Goal: Task Accomplishment & Management: Use online tool/utility

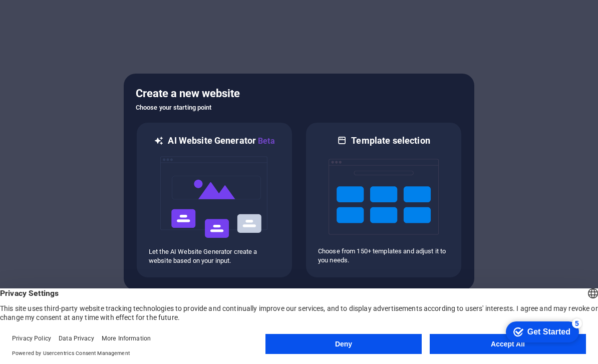
click at [473, 343] on button "Accept All" at bounding box center [508, 344] width 156 height 20
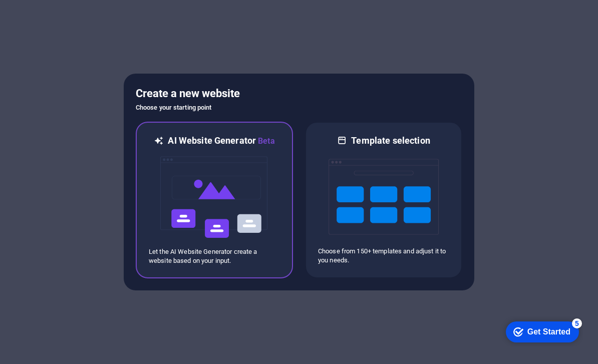
click at [160, 161] on img at bounding box center [214, 197] width 110 height 100
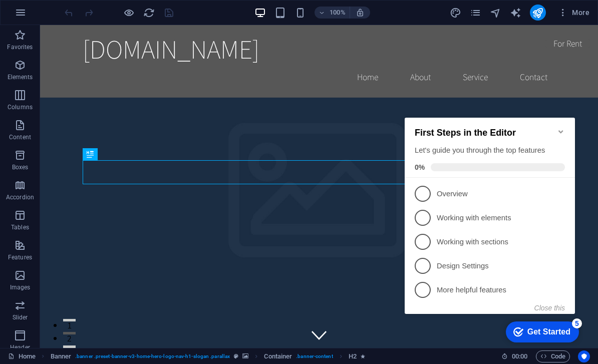
click at [563, 128] on icon "Minimize checklist" at bounding box center [561, 132] width 8 height 8
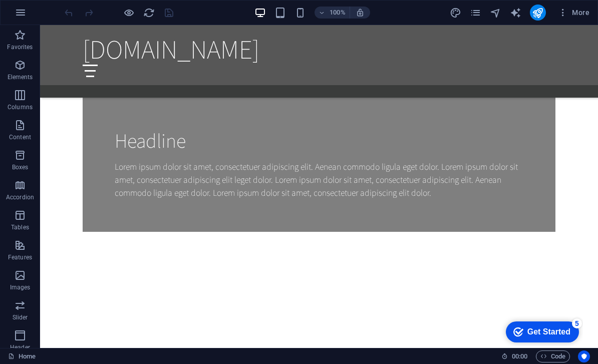
scroll to position [784, 0]
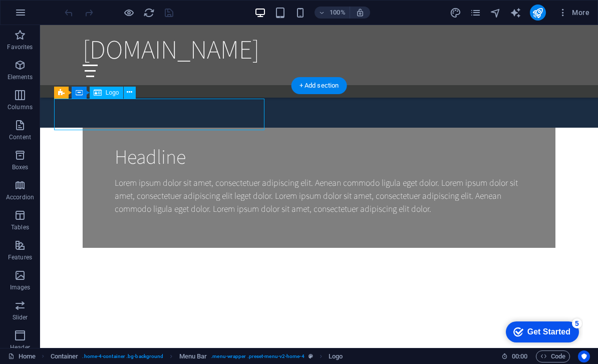
scroll to position [803, 0]
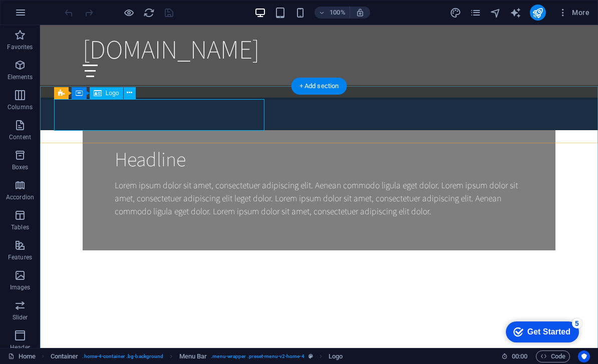
click at [99, 92] on icon at bounding box center [98, 93] width 8 height 12
click at [132, 91] on icon at bounding box center [130, 93] width 6 height 11
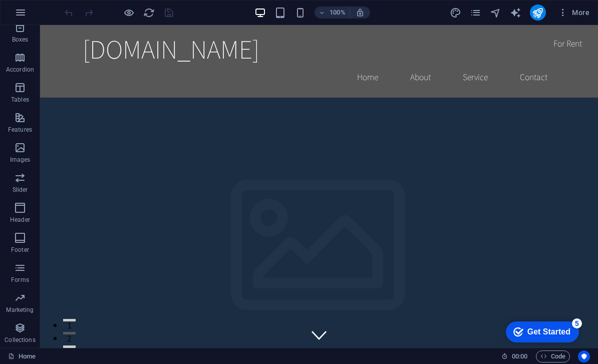
scroll to position [128, 0]
click at [17, 209] on icon "button" at bounding box center [20, 208] width 12 height 12
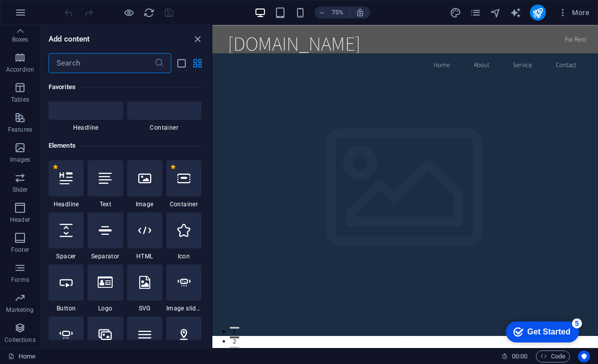
scroll to position [55, 0]
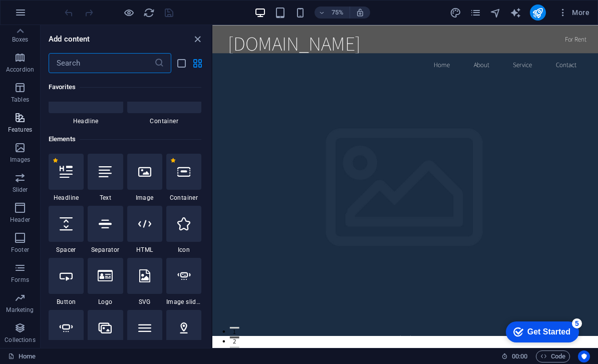
click at [14, 136] on button "Features" at bounding box center [20, 123] width 40 height 30
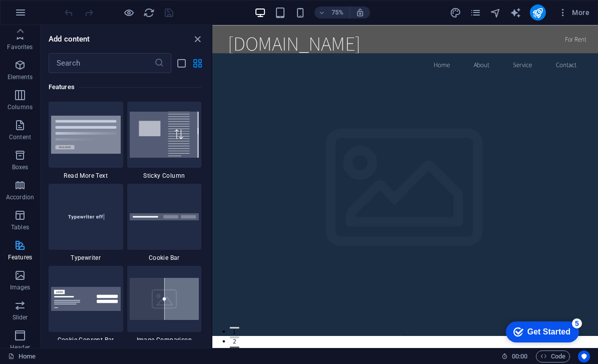
scroll to position [0, 0]
click at [21, 67] on icon "button" at bounding box center [20, 65] width 12 height 12
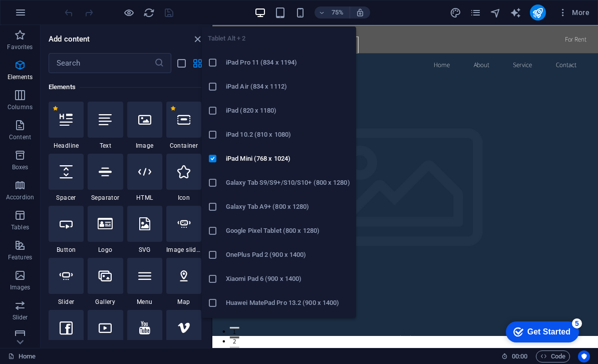
click at [213, 61] on icon at bounding box center [213, 63] width 10 height 10
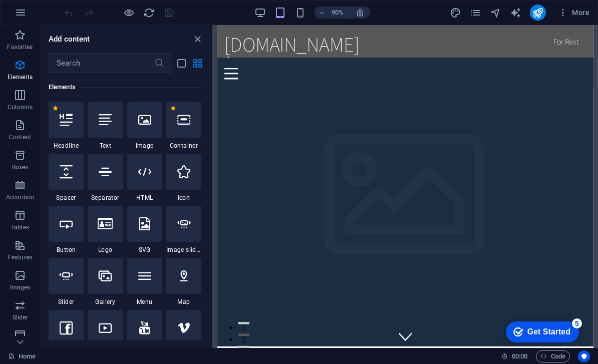
click at [522, 327] on div "checkmark Get Started 5" at bounding box center [541, 332] width 57 height 10
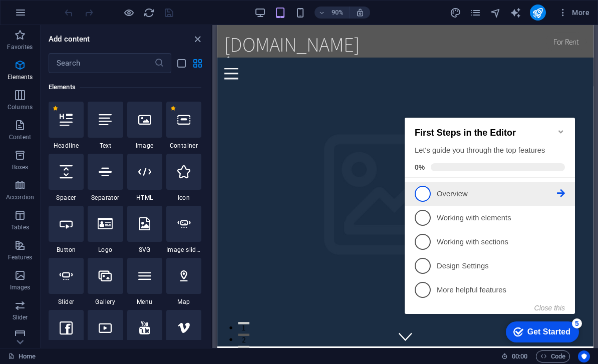
click at [425, 193] on span "1" at bounding box center [423, 194] width 16 height 16
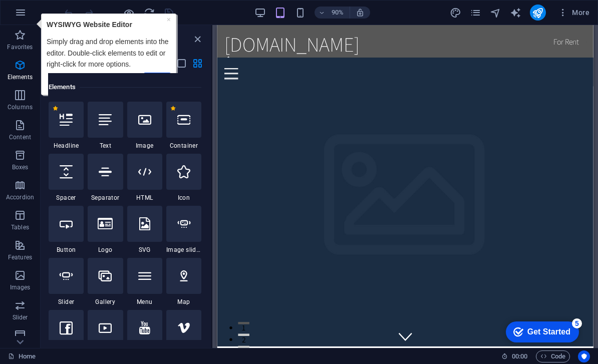
click at [165, 19] on div "× WYSIWYG Website Editor Simply drag and drop elements into the editor. Double-…" at bounding box center [108, 55] width 129 height 76
click at [22, 13] on icon "button" at bounding box center [21, 13] width 12 height 12
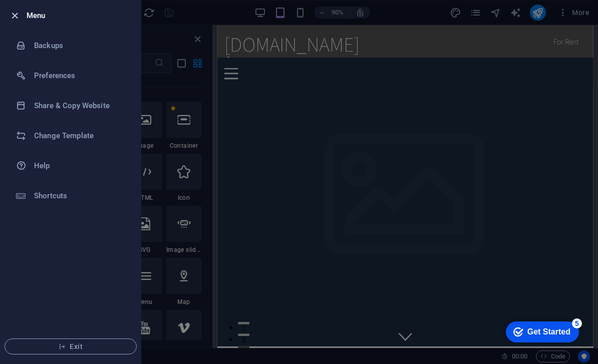
click at [17, 14] on icon "button" at bounding box center [15, 16] width 12 height 12
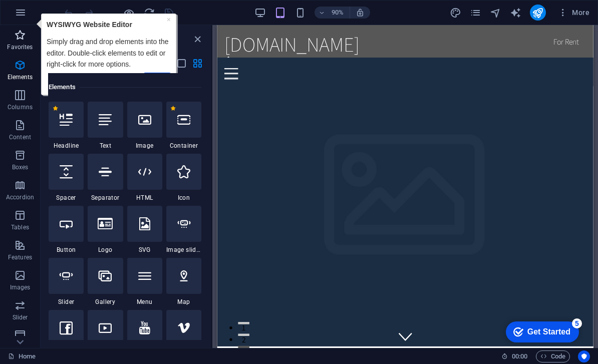
click at [20, 38] on icon "button" at bounding box center [20, 35] width 12 height 12
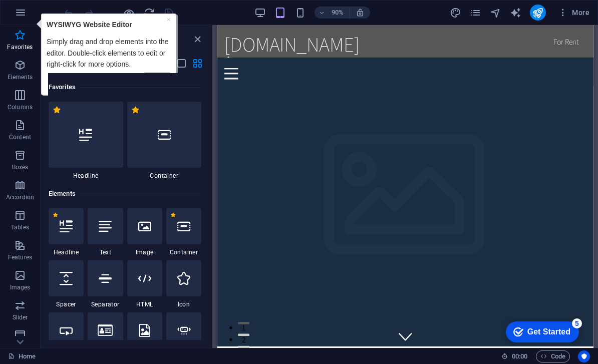
click at [157, 76] on div "Favorites" at bounding box center [125, 87] width 153 height 28
click at [156, 74] on div "Favorites" at bounding box center [125, 87] width 153 height 28
click at [517, 329] on icon "checkmark" at bounding box center [518, 332] width 10 height 10
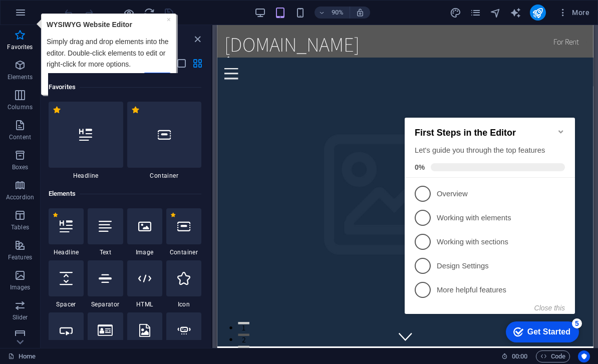
click at [421, 261] on span "4" at bounding box center [423, 266] width 16 height 16
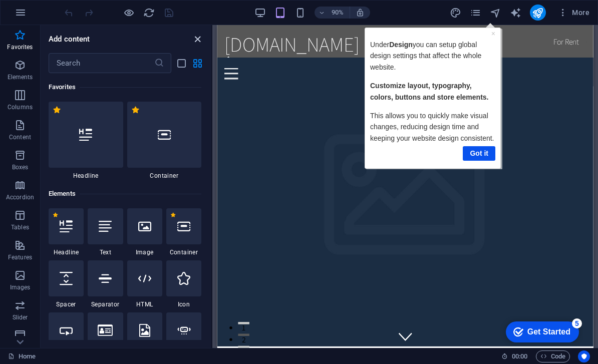
click at [198, 38] on icon "close panel" at bounding box center [198, 40] width 12 height 12
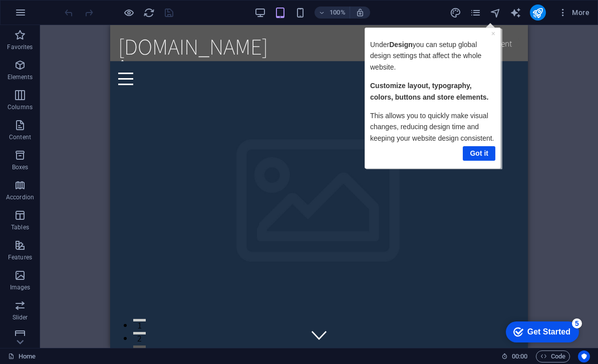
click at [553, 325] on div "checkmark Get Started 5" at bounding box center [542, 332] width 73 height 21
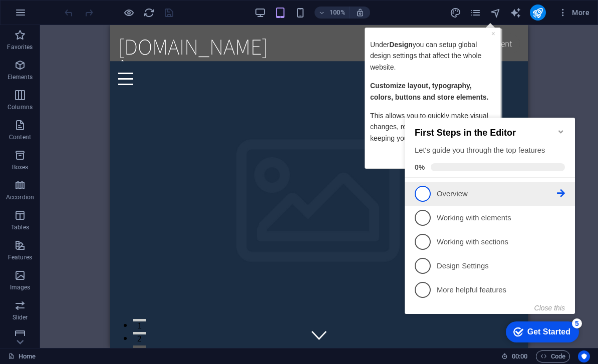
click at [461, 191] on p "Overview - incomplete" at bounding box center [497, 194] width 120 height 11
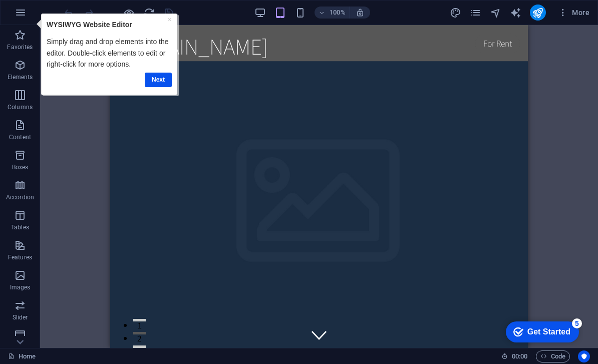
click at [151, 78] on link "Next" at bounding box center [157, 80] width 27 height 15
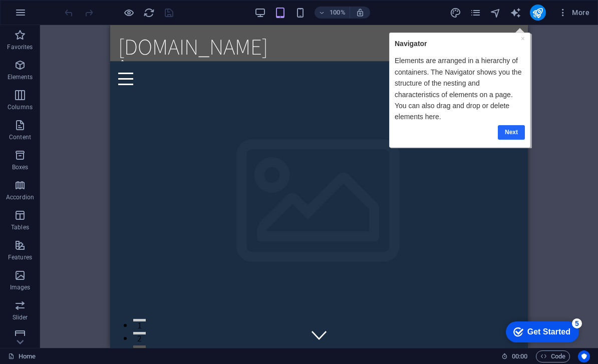
click at [514, 131] on link "Next" at bounding box center [510, 132] width 27 height 15
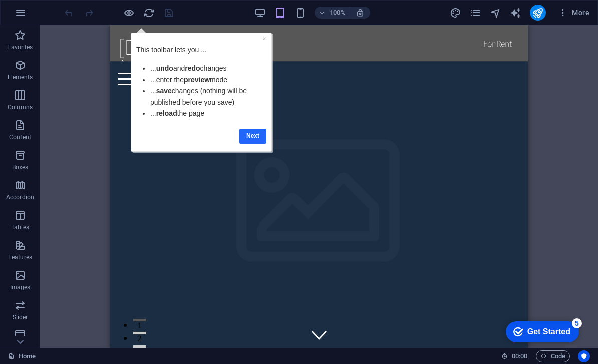
click at [246, 134] on link "Next" at bounding box center [252, 136] width 27 height 15
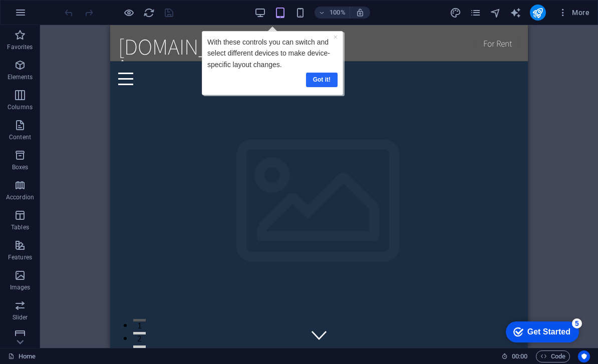
click at [314, 76] on link "Got it!" at bounding box center [322, 80] width 32 height 15
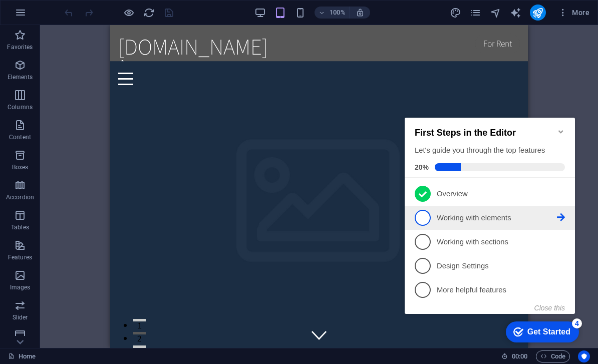
click at [508, 220] on p "Working with elements - incomplete" at bounding box center [497, 218] width 120 height 11
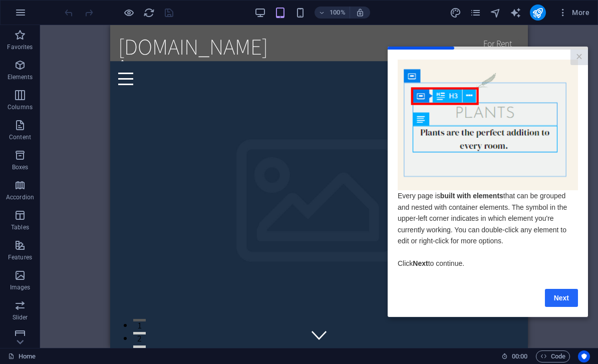
click at [566, 298] on link "Next" at bounding box center [561, 297] width 33 height 18
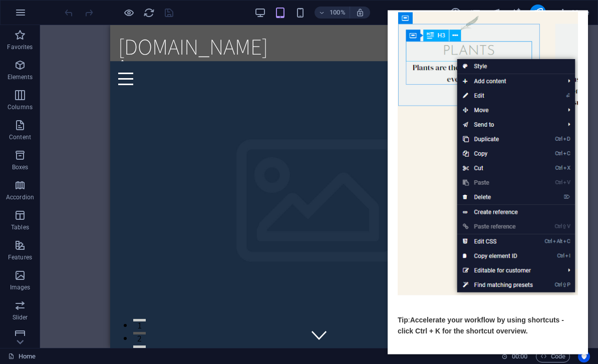
scroll to position [49, 0]
click at [569, 364] on link "Next" at bounding box center [561, 366] width 33 height 18
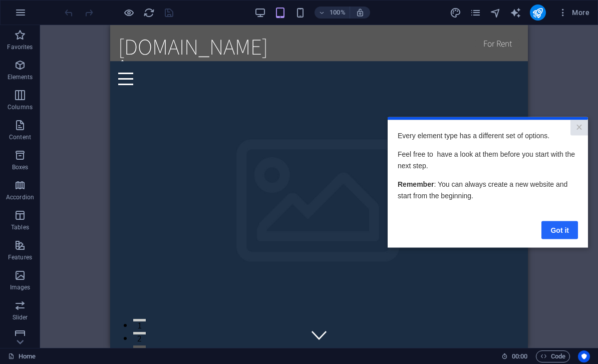
click at [561, 228] on link "Got it" at bounding box center [559, 230] width 37 height 18
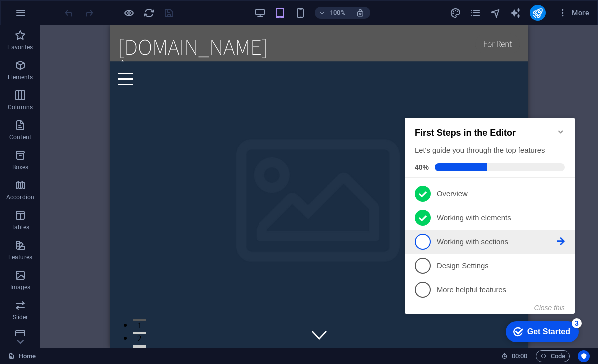
click at [495, 242] on p "Working with sections - incomplete" at bounding box center [497, 242] width 120 height 11
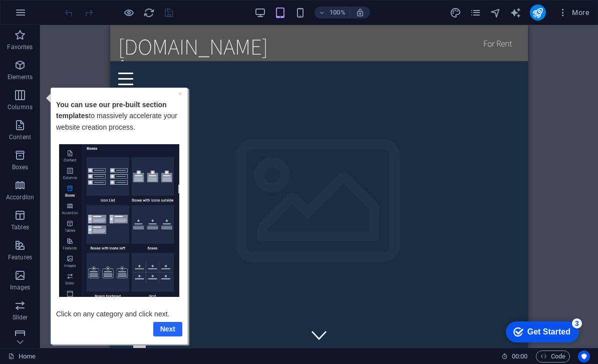
click at [169, 327] on link "Next" at bounding box center [167, 329] width 29 height 15
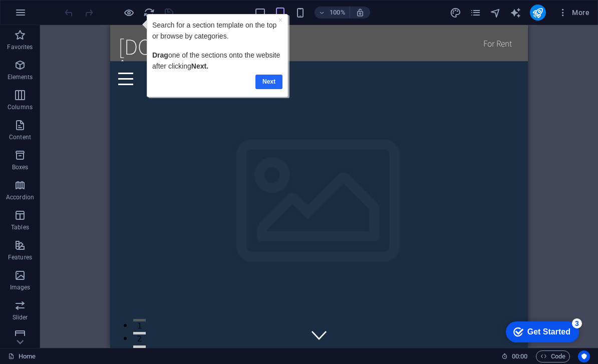
click at [262, 80] on link "Next" at bounding box center [268, 82] width 27 height 15
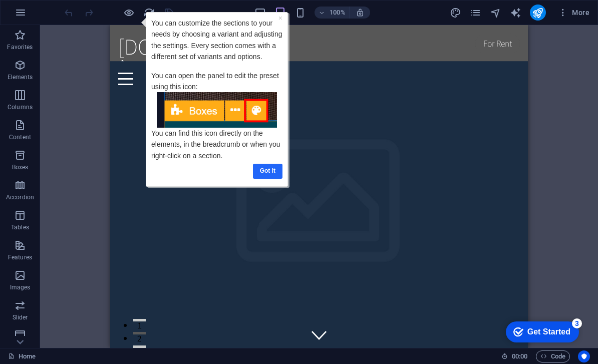
click at [261, 168] on link "Got it" at bounding box center [268, 171] width 30 height 15
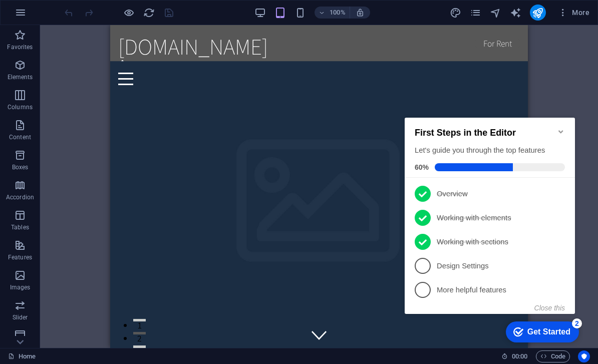
click at [70, 168] on div "Drag here to replace the existing content. Press “Ctrl” if you want to create a…" at bounding box center [319, 186] width 558 height 323
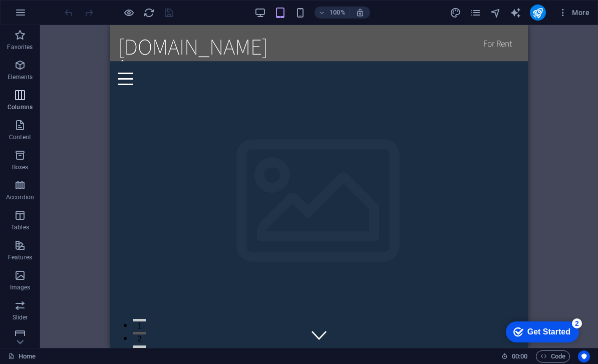
click at [17, 95] on icon "button" at bounding box center [20, 95] width 12 height 12
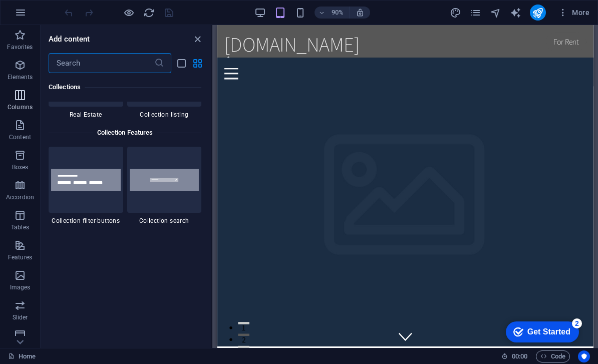
scroll to position [9504, 0]
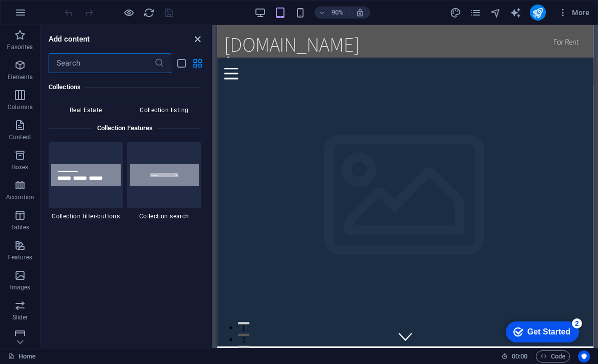
click at [198, 34] on icon "close panel" at bounding box center [198, 40] width 12 height 12
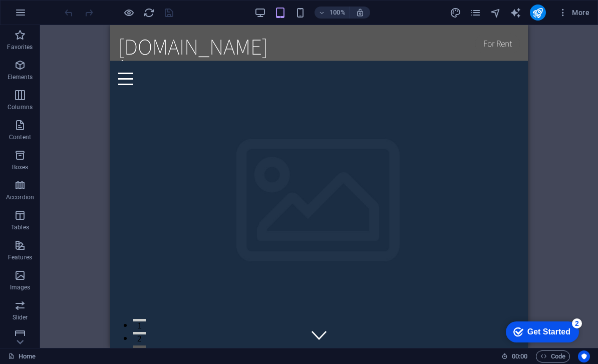
scroll to position [0, 0]
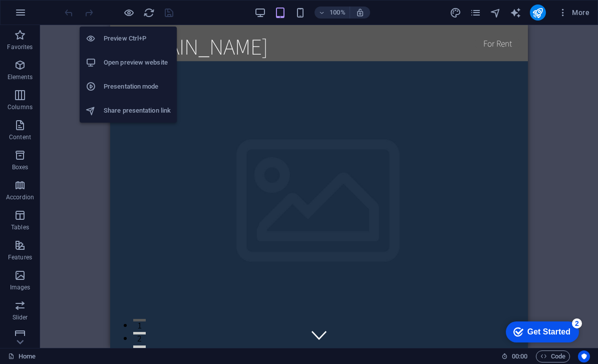
click at [112, 36] on h6 "Preview Ctrl+P" at bounding box center [137, 39] width 67 height 12
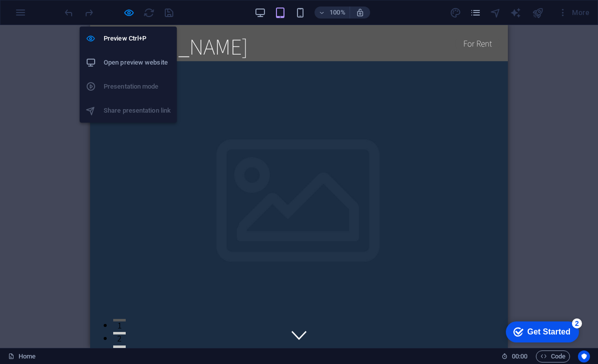
click at [113, 63] on h6 "Open preview website" at bounding box center [137, 63] width 67 height 12
click at [59, 167] on div "Drag here to replace the existing content. Press “Ctrl” if you want to create a…" at bounding box center [299, 186] width 598 height 323
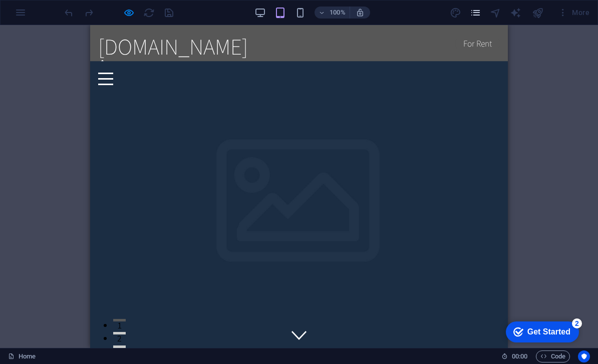
click at [478, 12] on icon "pages" at bounding box center [476, 13] width 12 height 12
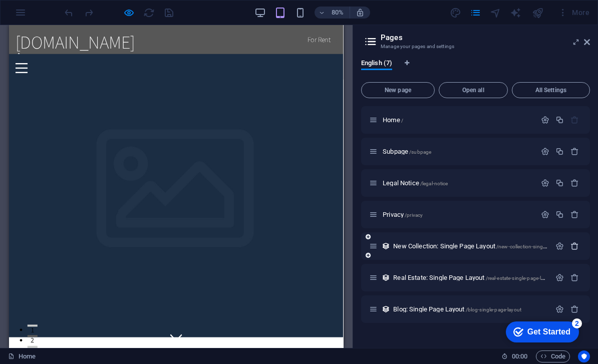
click at [575, 243] on icon "button" at bounding box center [574, 246] width 9 height 9
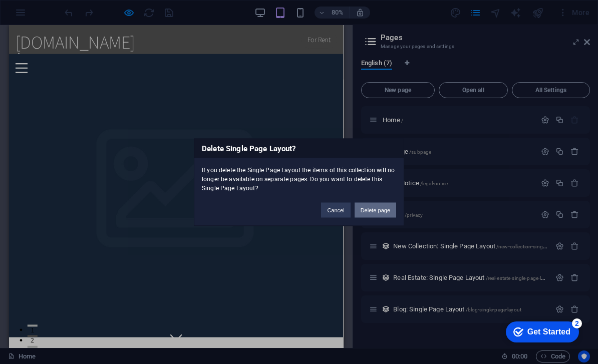
click at [369, 207] on button "Delete page" at bounding box center [376, 209] width 42 height 15
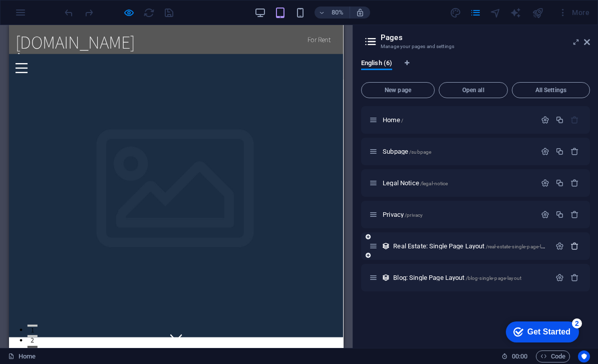
click at [574, 244] on icon "button" at bounding box center [574, 246] width 9 height 9
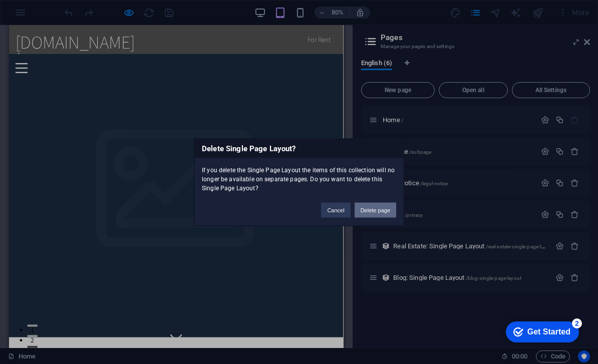
click at [368, 208] on button "Delete page" at bounding box center [376, 209] width 42 height 15
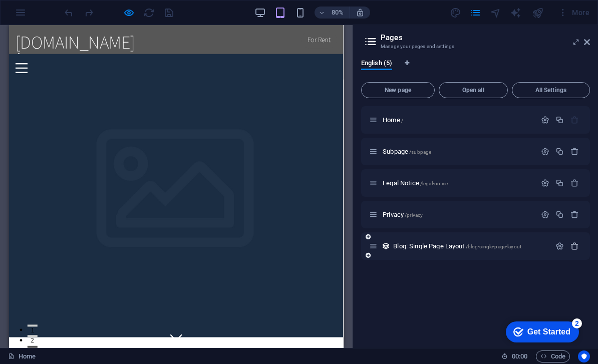
click at [573, 243] on icon "button" at bounding box center [574, 246] width 9 height 9
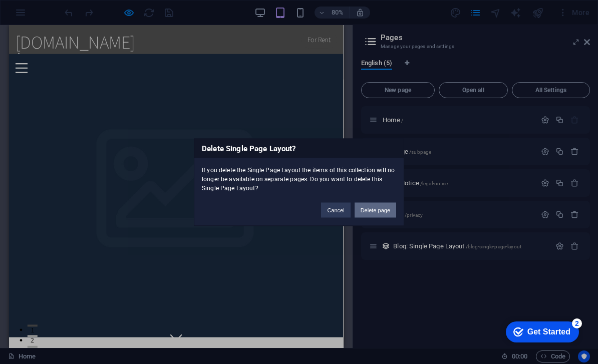
click at [368, 210] on button "Delete page" at bounding box center [376, 209] width 42 height 15
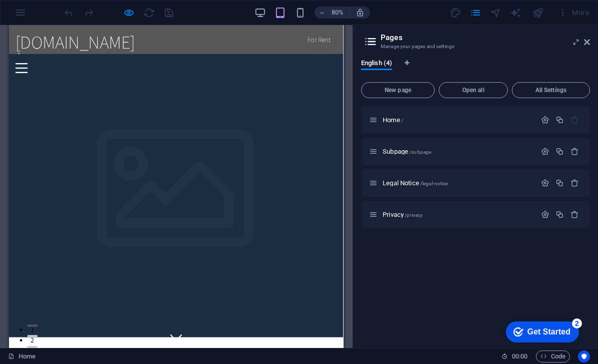
click at [585, 40] on icon at bounding box center [587, 42] width 6 height 8
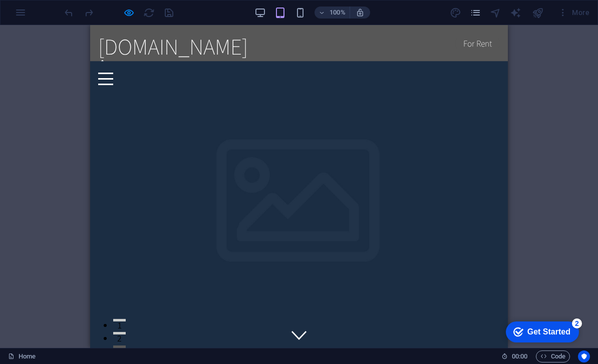
click at [20, 16] on div "100% More" at bounding box center [299, 13] width 597 height 24
click at [18, 13] on div "100% More" at bounding box center [299, 13] width 597 height 24
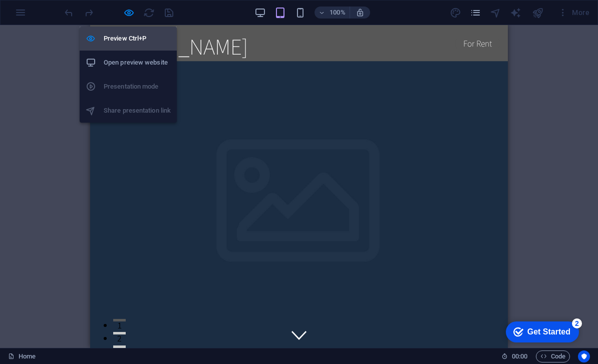
click at [115, 36] on h6 "Preview Ctrl+P" at bounding box center [137, 39] width 67 height 12
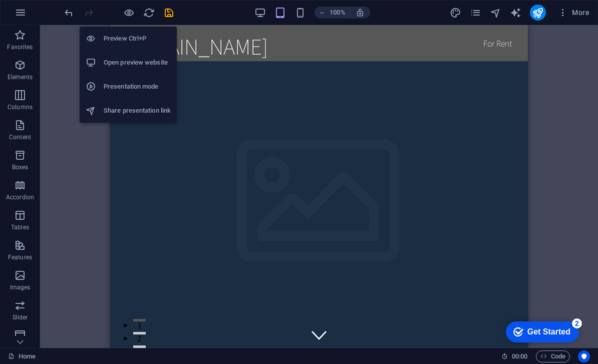
click at [53, 76] on div "Drag here to replace the existing content. Press “Ctrl” if you want to create a…" at bounding box center [319, 186] width 558 height 323
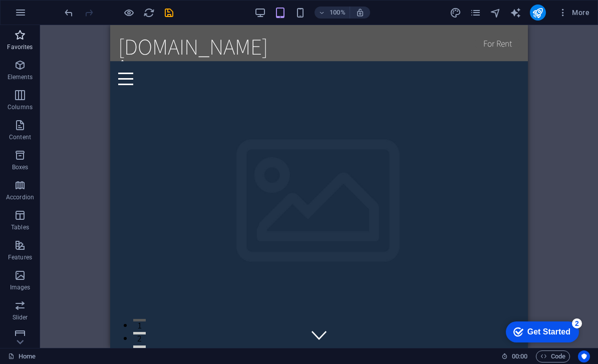
click at [18, 43] on p "Favorites" at bounding box center [20, 47] width 26 height 8
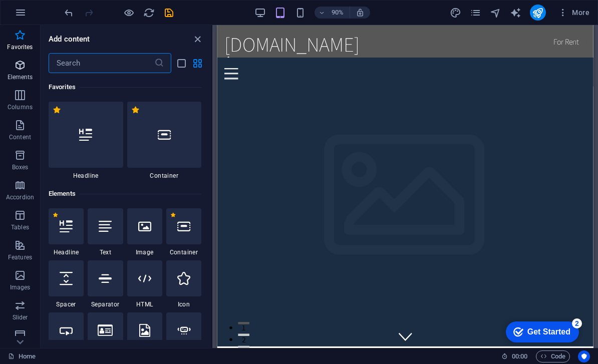
click at [18, 69] on icon "button" at bounding box center [20, 65] width 12 height 12
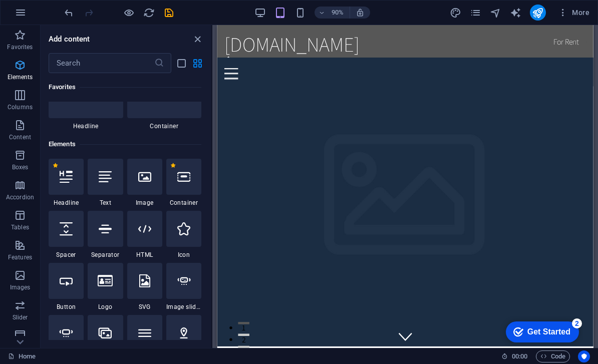
scroll to position [107, 0]
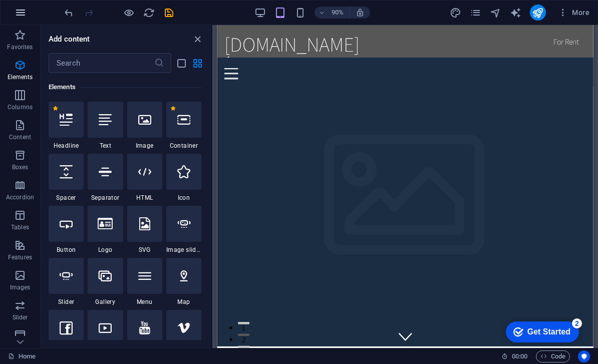
click at [21, 14] on icon "button" at bounding box center [21, 13] width 12 height 12
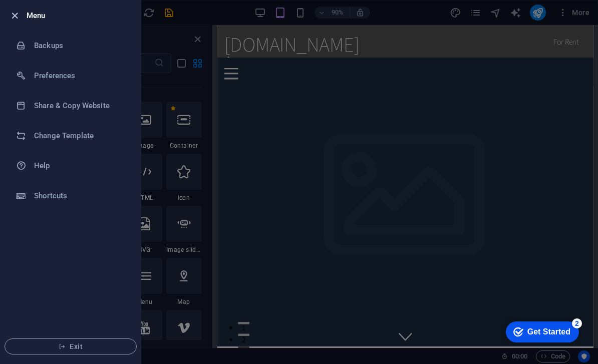
click at [15, 15] on icon "button" at bounding box center [15, 16] width 12 height 12
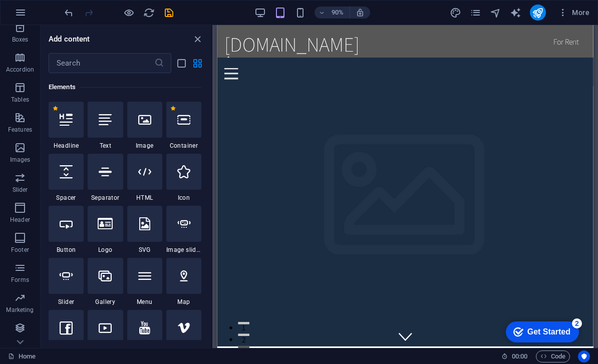
scroll to position [128, 0]
click at [139, 175] on icon at bounding box center [144, 171] width 13 height 13
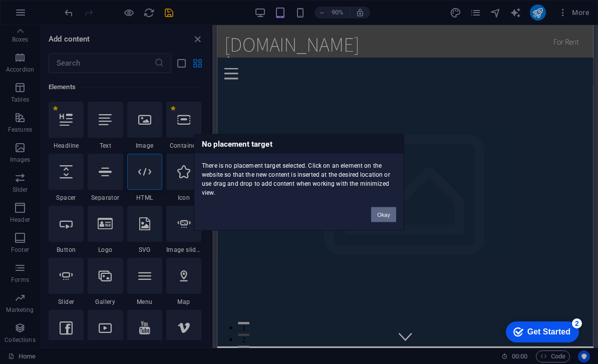
click at [385, 220] on button "Okay" at bounding box center [383, 214] width 25 height 15
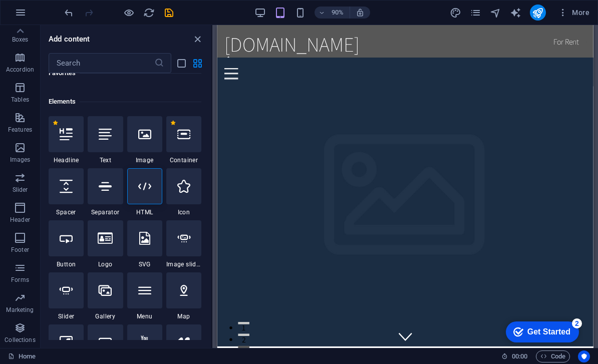
scroll to position [94, 0]
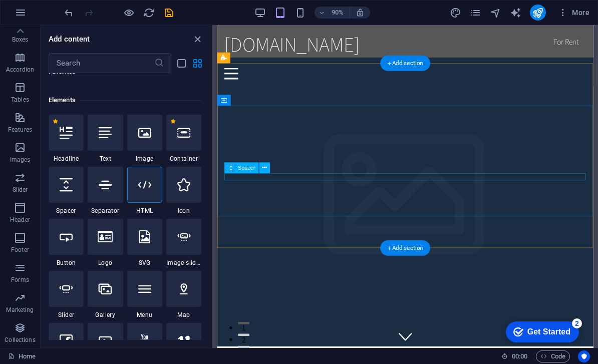
drag, startPoint x: 363, startPoint y: 207, endPoint x: 282, endPoint y: 194, distance: 81.2
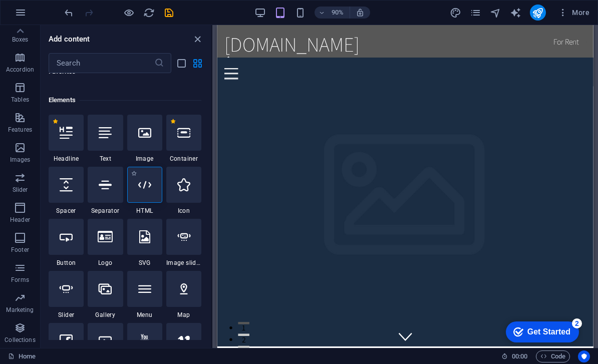
click at [147, 193] on div at bounding box center [144, 185] width 35 height 36
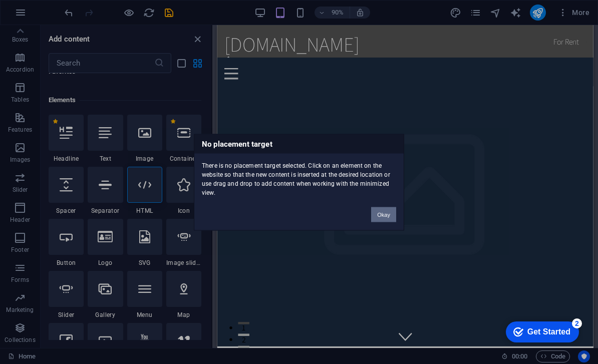
click at [391, 213] on button "Okay" at bounding box center [383, 214] width 25 height 15
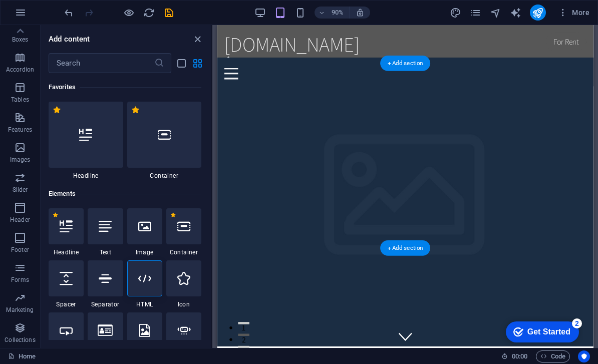
scroll to position [0, 0]
click at [597, 73] on div at bounding box center [426, 79] width 402 height 13
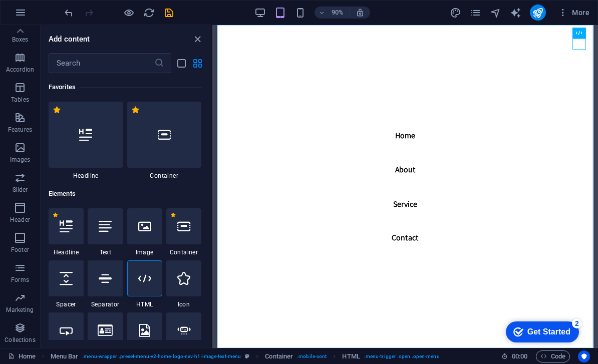
click at [427, 137] on nav "Home About Service Contact" at bounding box center [426, 204] width 418 height 359
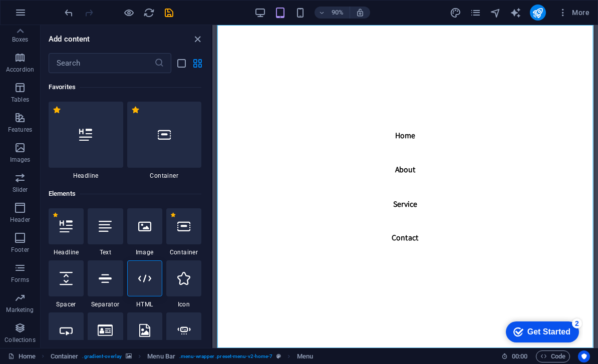
click at [423, 185] on nav "Home About Service Contact" at bounding box center [426, 204] width 418 height 359
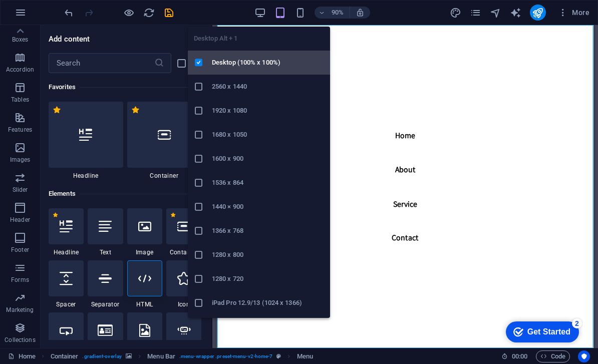
click at [220, 66] on h6 "Desktop (100% x 100%)" at bounding box center [268, 63] width 112 height 12
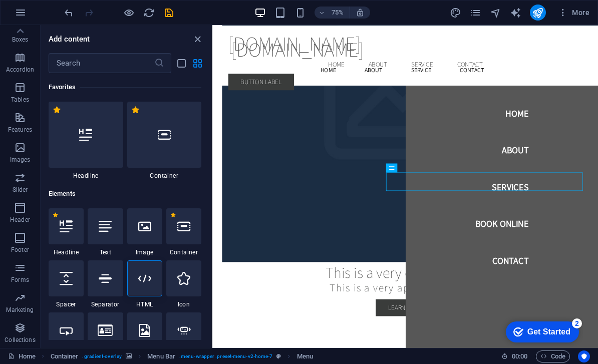
scroll to position [128, 0]
click at [19, 358] on link "Home" at bounding box center [22, 357] width 28 height 12
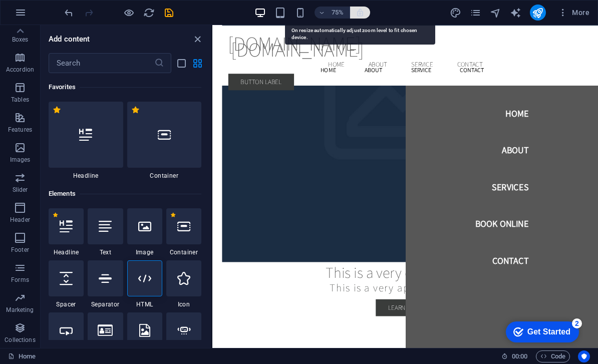
click at [359, 15] on icon "button" at bounding box center [360, 12] width 9 height 9
click at [364, 11] on icon "button" at bounding box center [360, 12] width 9 height 9
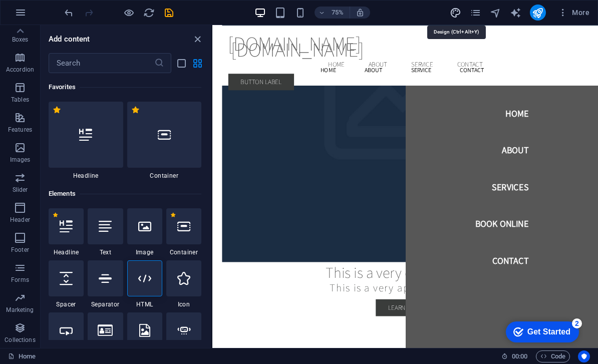
click at [457, 13] on icon "design" at bounding box center [456, 13] width 12 height 12
select select "rem"
select select "200"
select select "px"
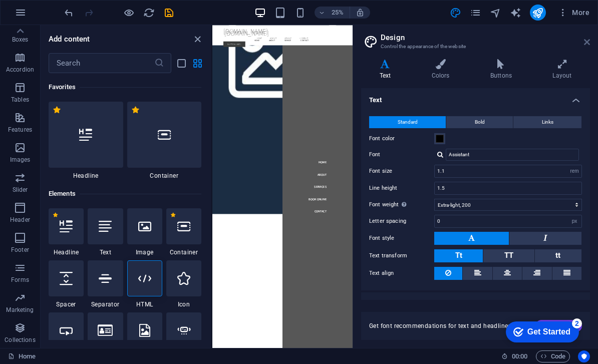
click at [588, 45] on icon at bounding box center [587, 42] width 6 height 8
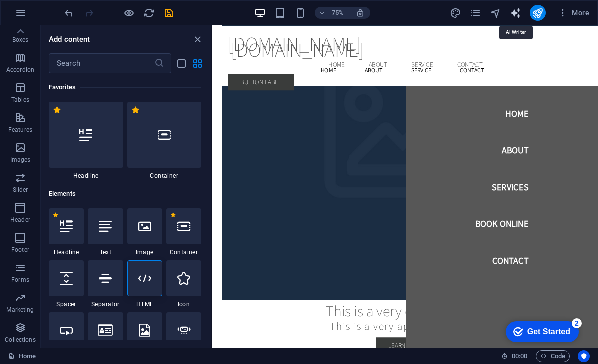
click at [516, 13] on icon "text_generator" at bounding box center [516, 13] width 12 height 12
select select "English"
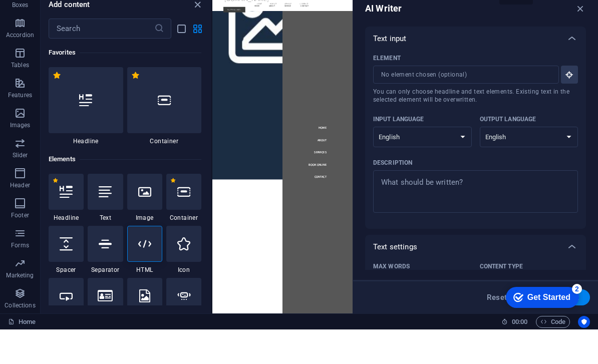
scroll to position [0, 0]
click at [473, 100] on input "Element ​ You can only choose headline and text elements. Existing text in the …" at bounding box center [462, 109] width 179 height 18
click at [580, 38] on icon "button" at bounding box center [580, 43] width 11 height 11
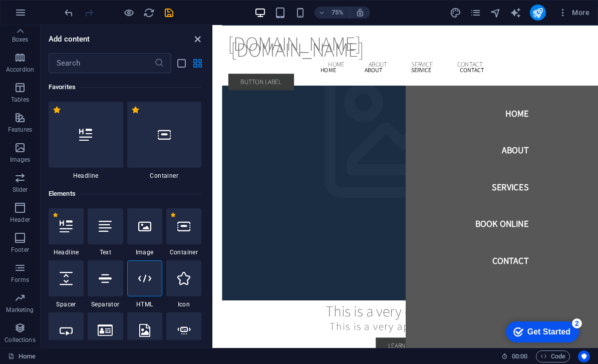
click at [196, 41] on icon "close panel" at bounding box center [198, 40] width 12 height 12
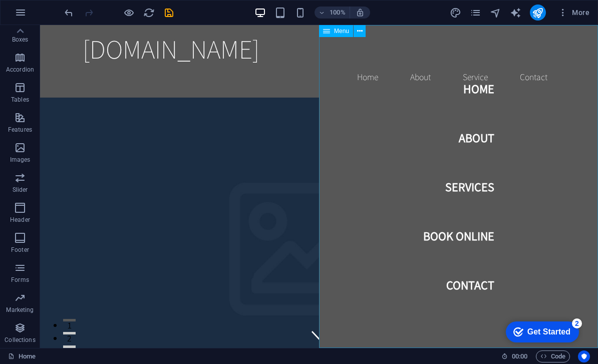
drag, startPoint x: 524, startPoint y: 333, endPoint x: 621, endPoint y: 547, distance: 235.8
click at [524, 333] on div "checkmark Get Started 2" at bounding box center [541, 332] width 57 height 10
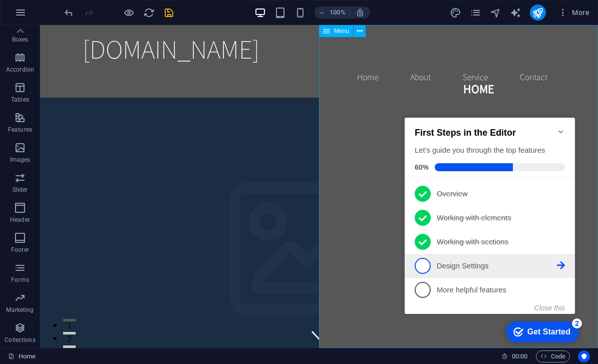
click at [454, 263] on p "Design Settings - incomplete" at bounding box center [497, 266] width 120 height 11
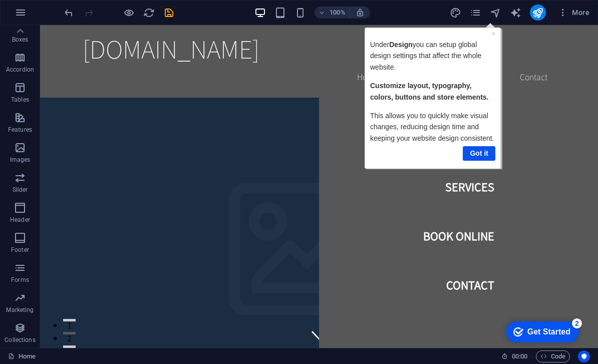
click at [203, 16] on div "100% More" at bounding box center [328, 13] width 531 height 16
drag, startPoint x: 476, startPoint y: 151, endPoint x: 799, endPoint y: 146, distance: 323.1
click at [476, 151] on link "Got it" at bounding box center [478, 153] width 33 height 15
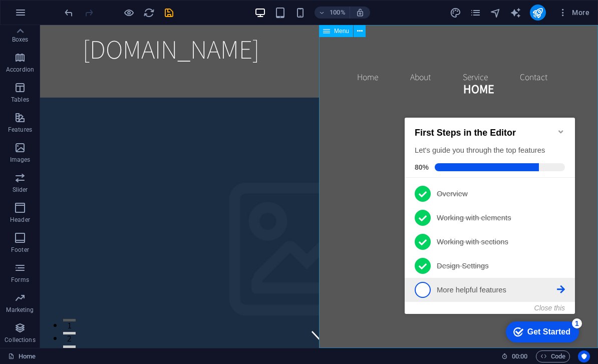
click at [448, 288] on p "More helpful features - incomplete" at bounding box center [497, 290] width 120 height 11
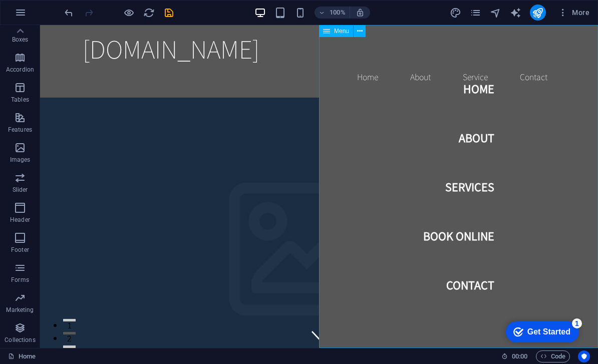
drag, startPoint x: 539, startPoint y: 330, endPoint x: 636, endPoint y: 535, distance: 226.7
click at [539, 330] on div "Get Started" at bounding box center [548, 332] width 43 height 9
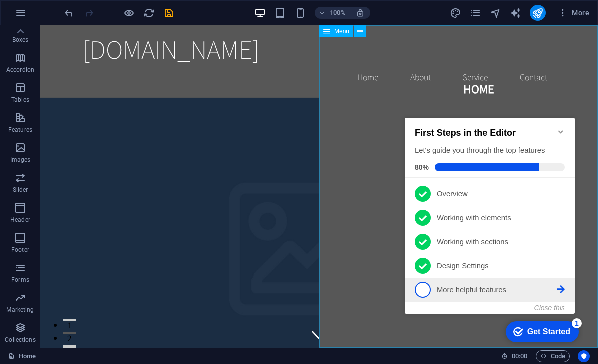
click at [561, 289] on icon at bounding box center [561, 289] width 8 height 8
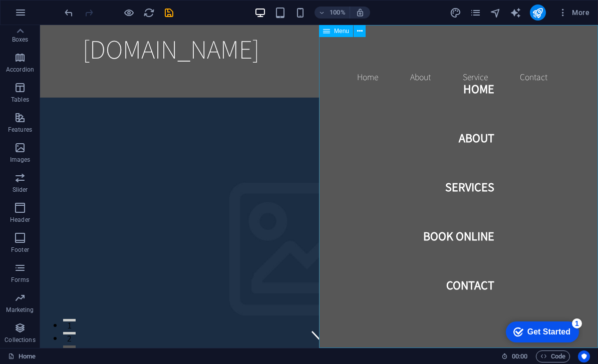
click at [543, 334] on div "Get Started" at bounding box center [548, 332] width 43 height 9
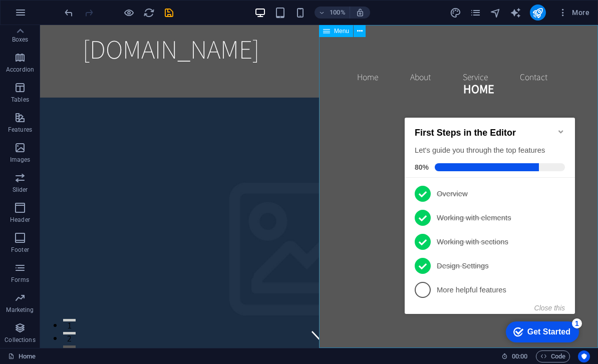
click at [459, 288] on p "More helpful features - incomplete" at bounding box center [497, 290] width 120 height 11
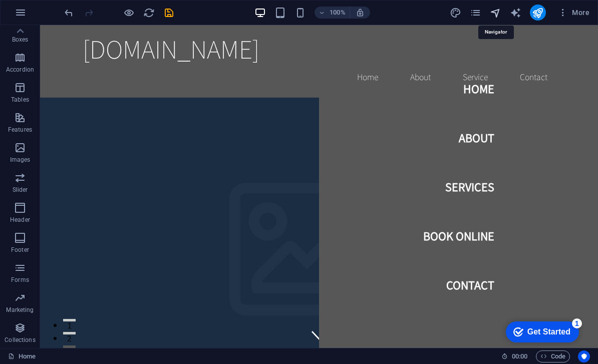
click at [496, 14] on icon "navigator" at bounding box center [496, 13] width 12 height 12
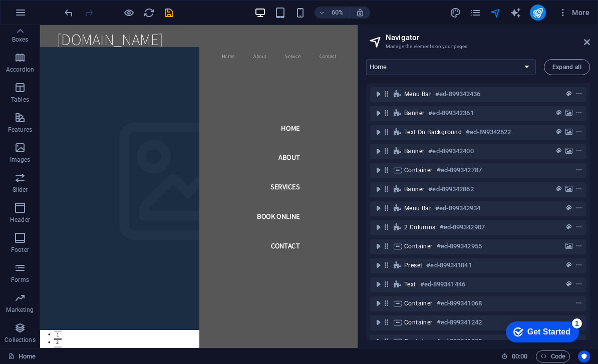
click at [518, 334] on icon "Get Started 1 items remaining, 80% complete" at bounding box center [518, 332] width 10 height 9
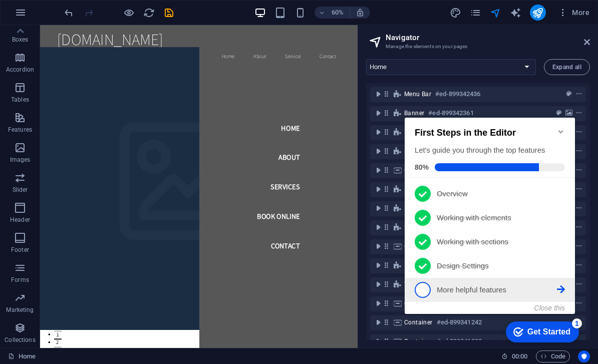
click at [425, 290] on span "5" at bounding box center [423, 290] width 16 height 16
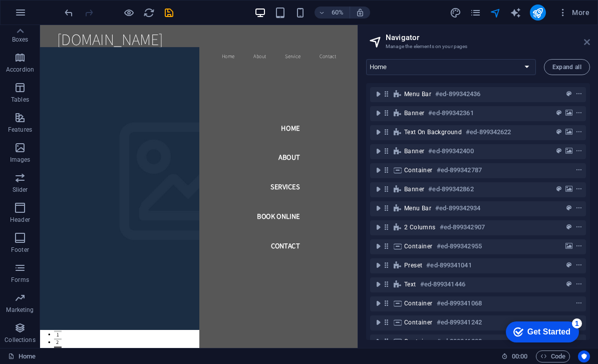
click at [589, 42] on icon at bounding box center [587, 42] width 6 height 8
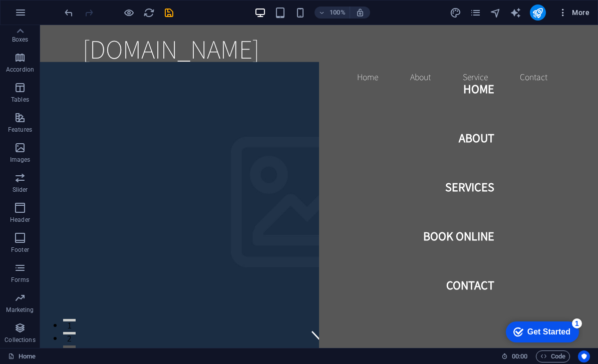
click at [564, 10] on icon "button" at bounding box center [563, 13] width 10 height 10
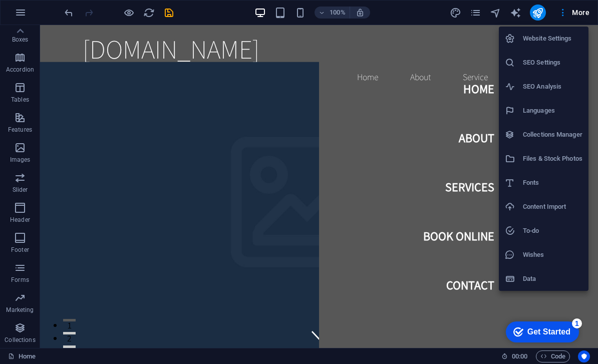
click at [218, 267] on div at bounding box center [299, 182] width 598 height 364
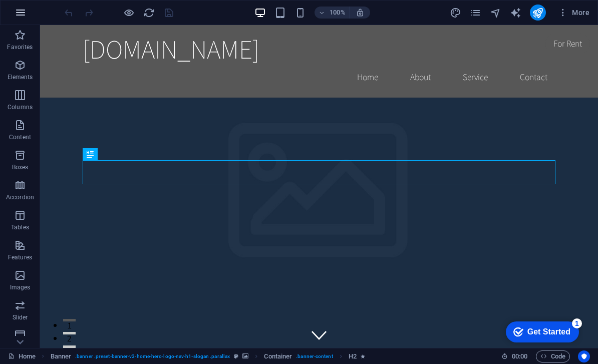
click at [24, 9] on icon "button" at bounding box center [21, 13] width 12 height 12
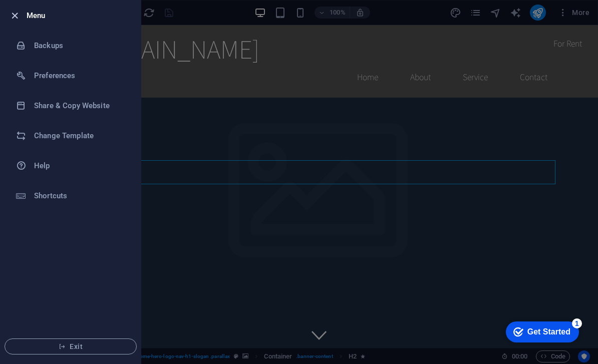
click at [19, 12] on icon "button" at bounding box center [15, 16] width 12 height 12
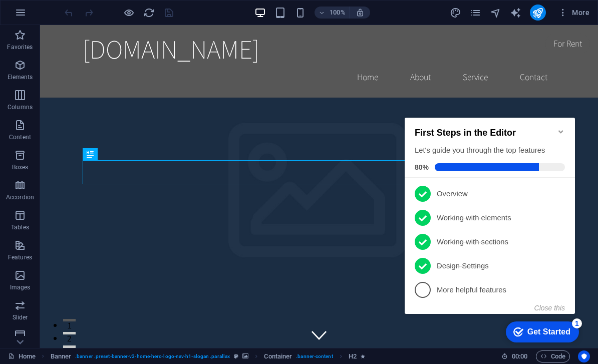
click at [558, 332] on div "Get Started" at bounding box center [548, 332] width 43 height 9
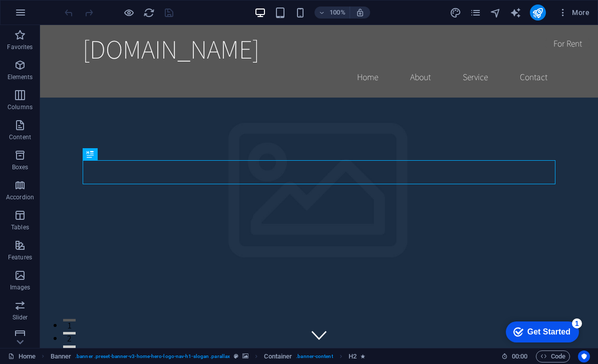
click at [579, 343] on div "checkmark Get Started 1" at bounding box center [542, 332] width 73 height 21
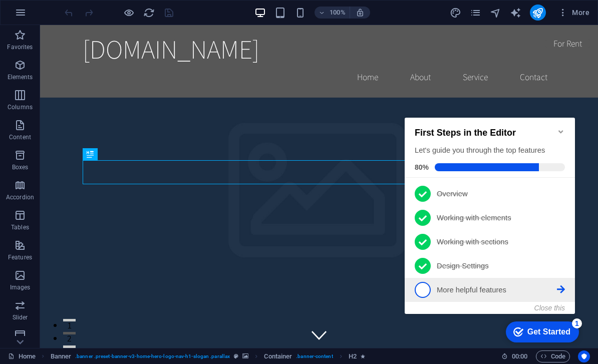
click at [481, 287] on p "More helpful features - incomplete" at bounding box center [497, 290] width 120 height 11
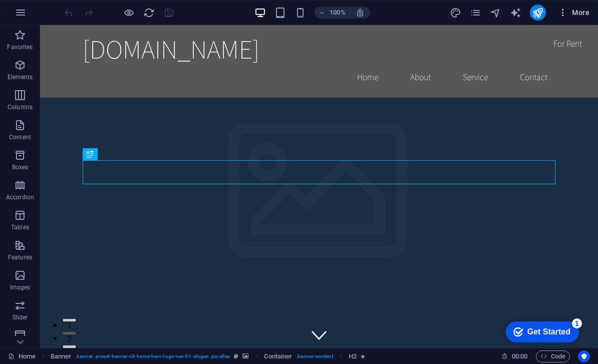
click at [579, 10] on span "More" at bounding box center [574, 13] width 32 height 10
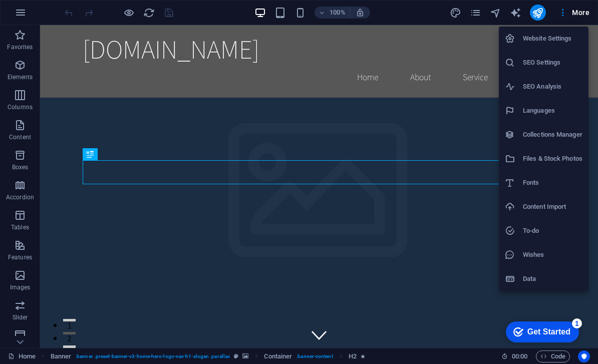
click at [559, 39] on h6 "Website Settings" at bounding box center [553, 39] width 60 height 12
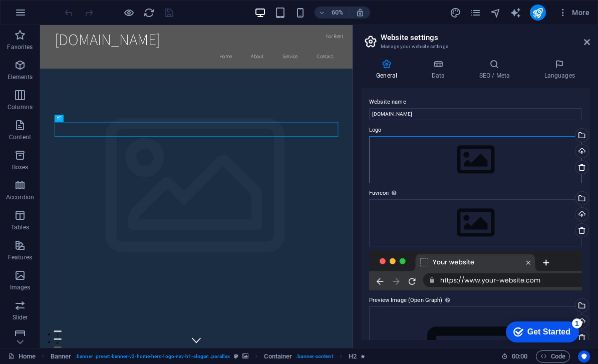
click at [513, 150] on div "Drag files here, click to choose files or select files from Files or our free s…" at bounding box center [475, 159] width 213 height 47
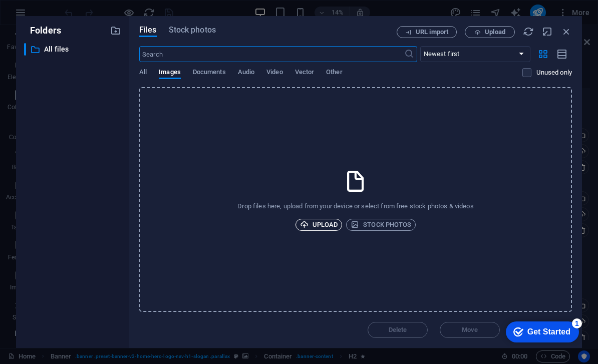
click at [320, 226] on span "Upload" at bounding box center [319, 225] width 38 height 12
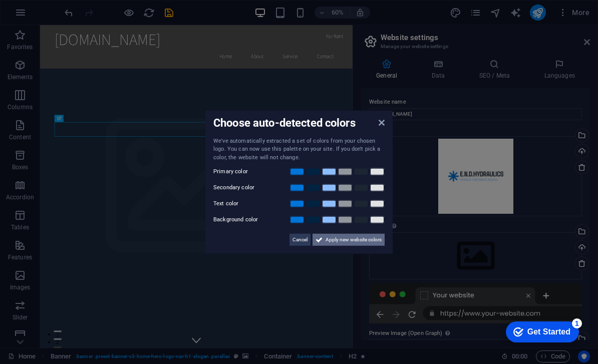
click at [347, 238] on span "Apply new website colors" at bounding box center [354, 240] width 56 height 12
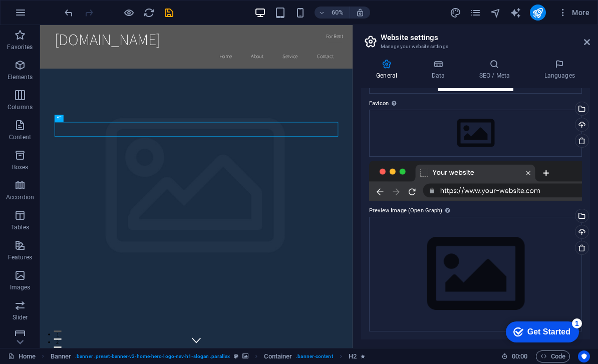
scroll to position [122, 0]
click at [589, 39] on icon at bounding box center [587, 42] width 6 height 8
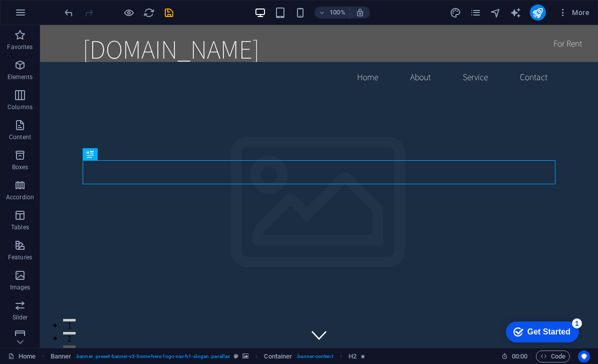
scroll to position [0, 0]
click at [19, 10] on icon "button" at bounding box center [21, 13] width 12 height 12
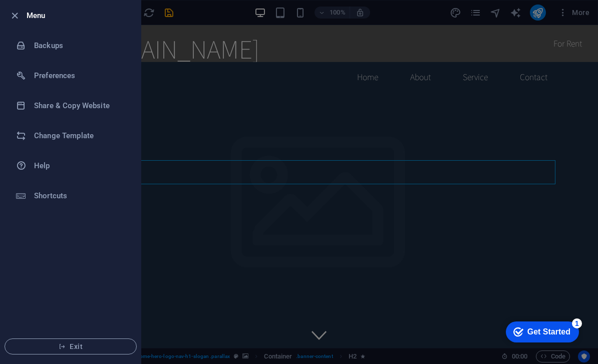
click at [208, 133] on div at bounding box center [299, 182] width 598 height 364
